Goal: Find contact information: Find contact information

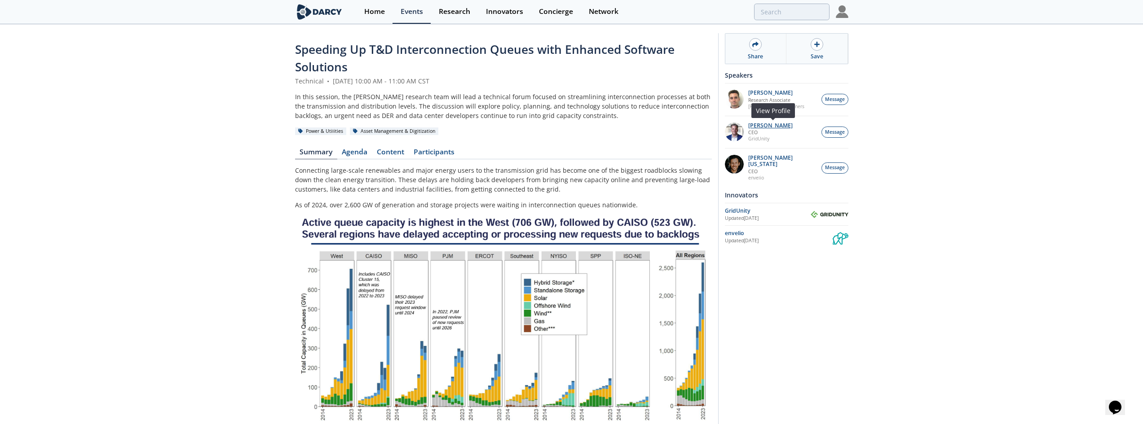
click at [769, 124] on p "[PERSON_NAME]" at bounding box center [770, 126] width 44 height 6
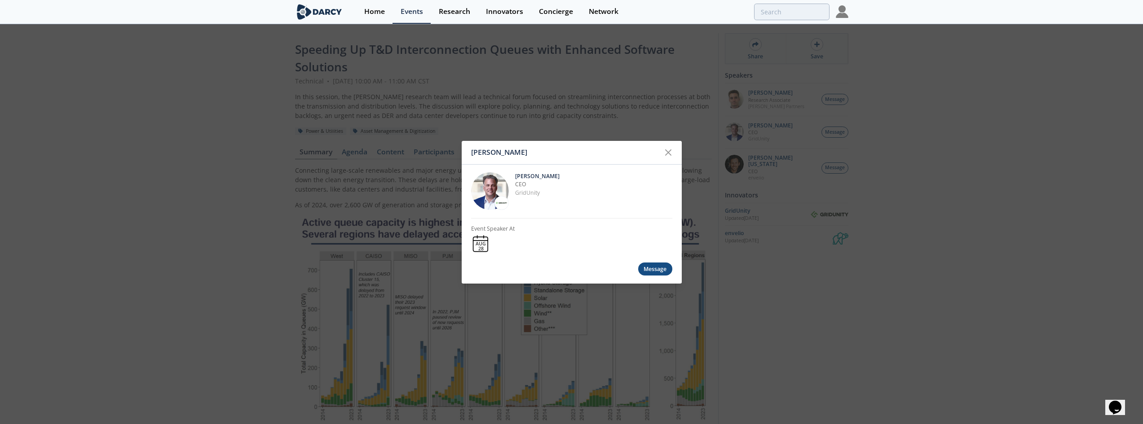
drag, startPoint x: 543, startPoint y: 155, endPoint x: 472, endPoint y: 149, distance: 71.7
click at [472, 149] on div "[PERSON_NAME]" at bounding box center [565, 152] width 189 height 17
copy div "[PERSON_NAME]"
drag, startPoint x: 547, startPoint y: 190, endPoint x: 516, endPoint y: 194, distance: 31.2
click at [516, 194] on p "GridUnity" at bounding box center [593, 193] width 157 height 8
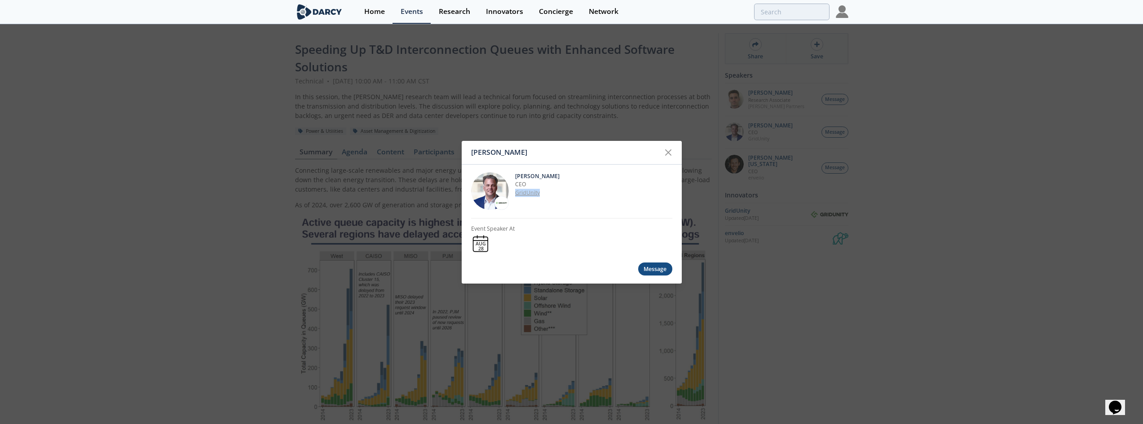
copy link "GridUnity"
click at [805, 176] on div "[PERSON_NAME] [PERSON_NAME] CEO GridUnity Event Speaker At [DATE] Message" at bounding box center [571, 212] width 1143 height 424
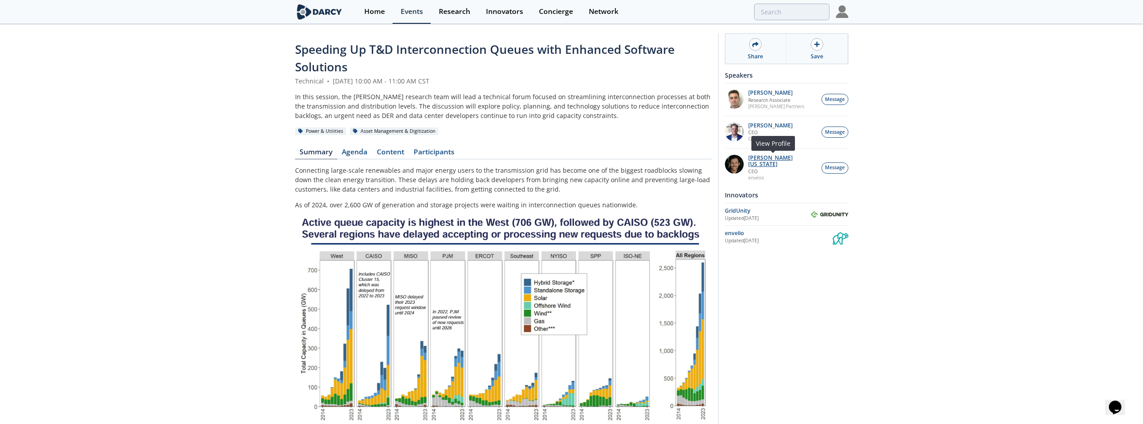
click at [782, 155] on p "[PERSON_NAME][US_STATE]" at bounding box center [782, 161] width 68 height 13
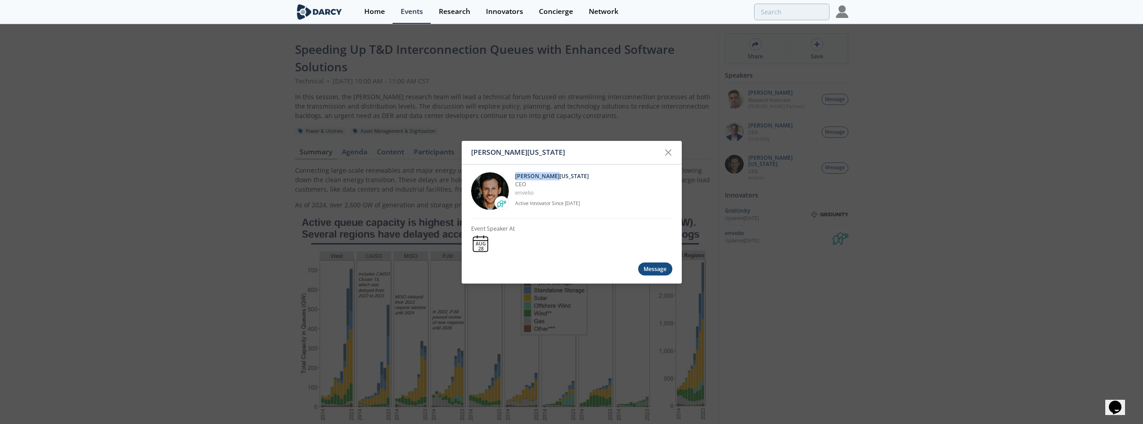
drag, startPoint x: 558, startPoint y: 177, endPoint x: 513, endPoint y: 176, distance: 44.9
click at [513, 176] on div "[PERSON_NAME][US_STATE] CEO [GEOGRAPHIC_DATA] Active Innovator Since [DATE]" at bounding box center [571, 191] width 201 height 54
copy p "[PERSON_NAME][US_STATE]"
drag, startPoint x: 534, startPoint y: 194, endPoint x: 513, endPoint y: 195, distance: 20.7
click at [513, 195] on div "[PERSON_NAME][US_STATE] CEO [GEOGRAPHIC_DATA] Active Innovator Since [DATE]" at bounding box center [571, 191] width 201 height 54
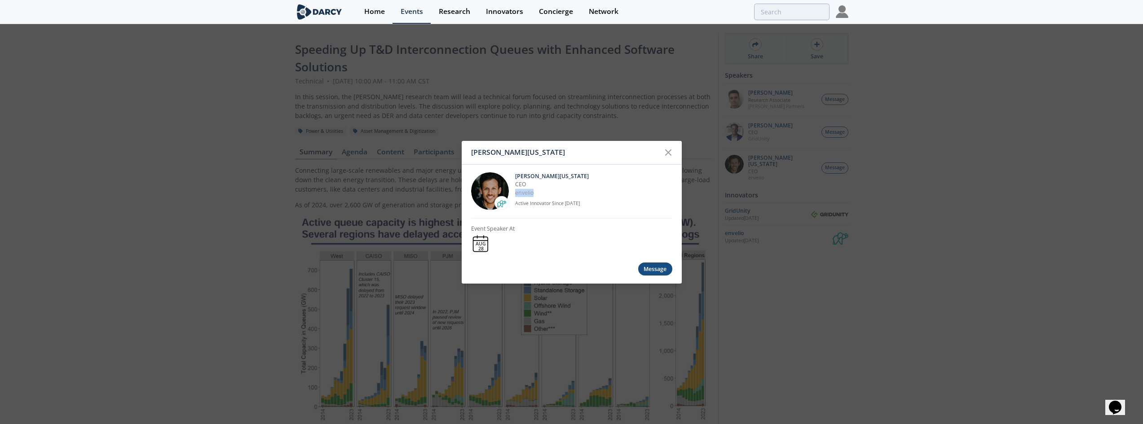
copy link "envelio"
click at [667, 154] on icon at bounding box center [668, 152] width 5 height 5
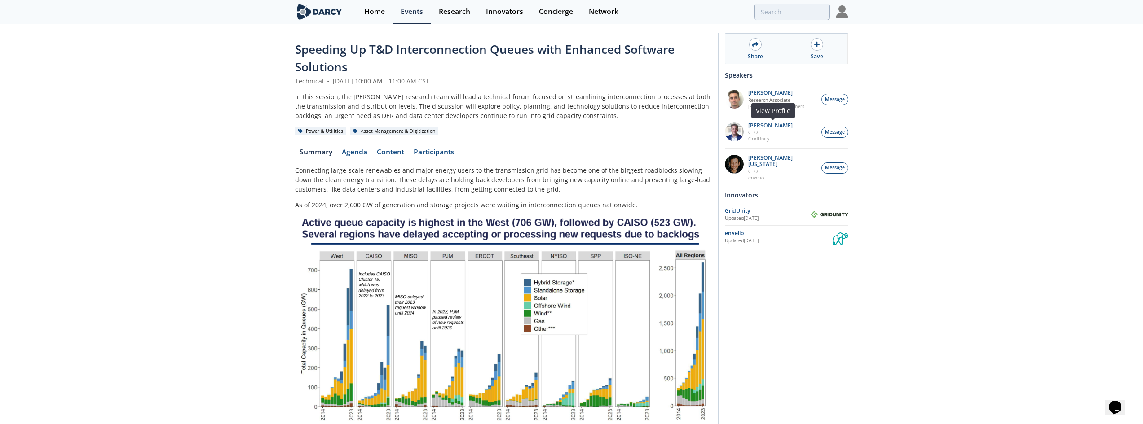
click at [761, 126] on p "[PERSON_NAME]" at bounding box center [770, 126] width 44 height 6
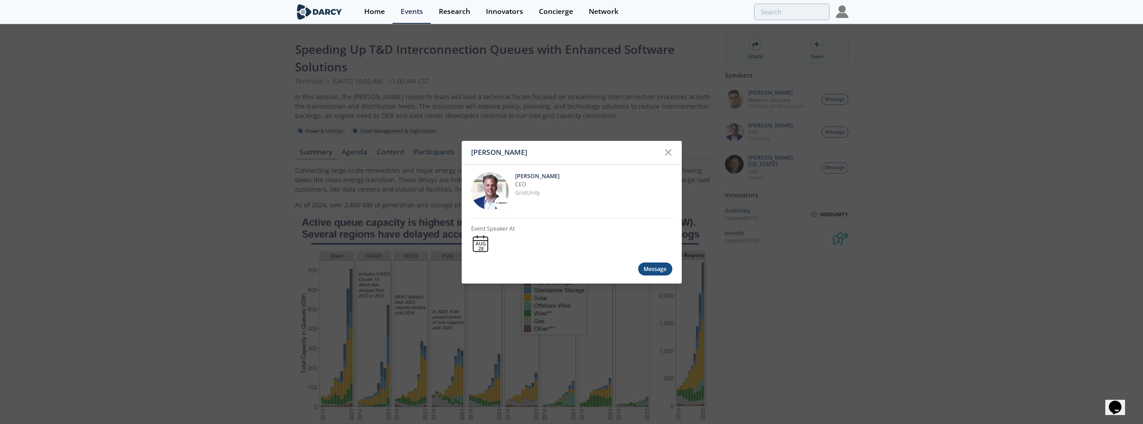
drag, startPoint x: 565, startPoint y: 178, endPoint x: 514, endPoint y: 180, distance: 50.8
click at [514, 180] on div "[PERSON_NAME] CEO GridUnity" at bounding box center [571, 191] width 201 height 54
copy p "[PERSON_NAME]"
drag, startPoint x: 556, startPoint y: 194, endPoint x: 516, endPoint y: 184, distance: 41.1
click at [516, 184] on div "[PERSON_NAME] CEO GridUnity" at bounding box center [593, 191] width 157 height 38
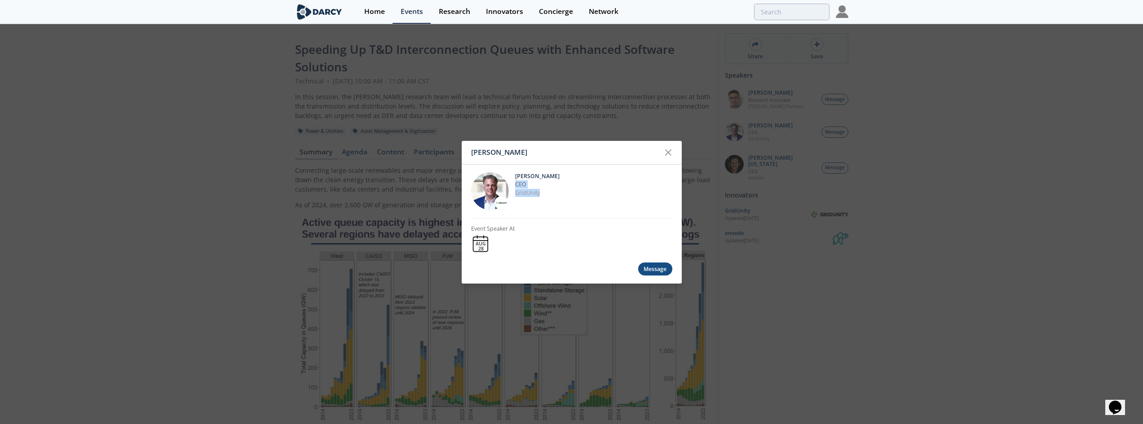
copy div "CEO GridUnity"
